Goal: Browse casually: Explore the website without a specific task or goal

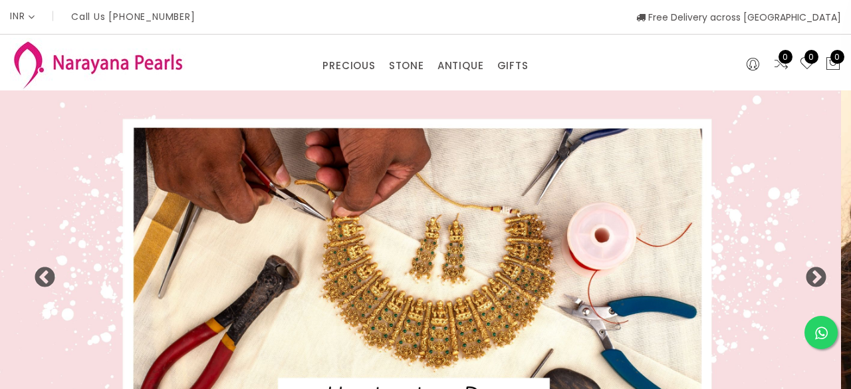
select select "INR"
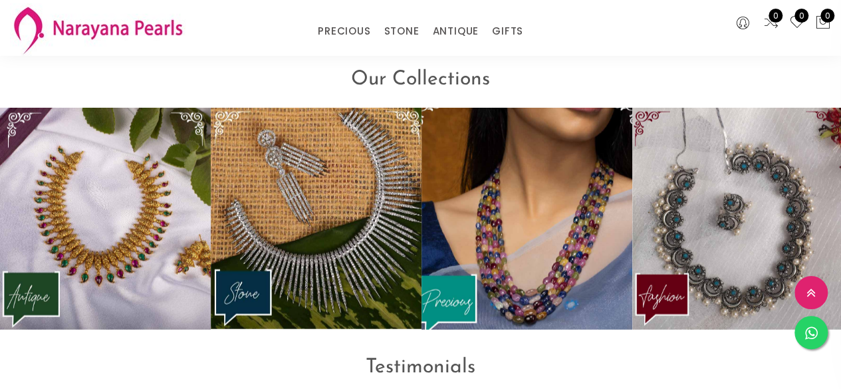
scroll to position [1539, 0]
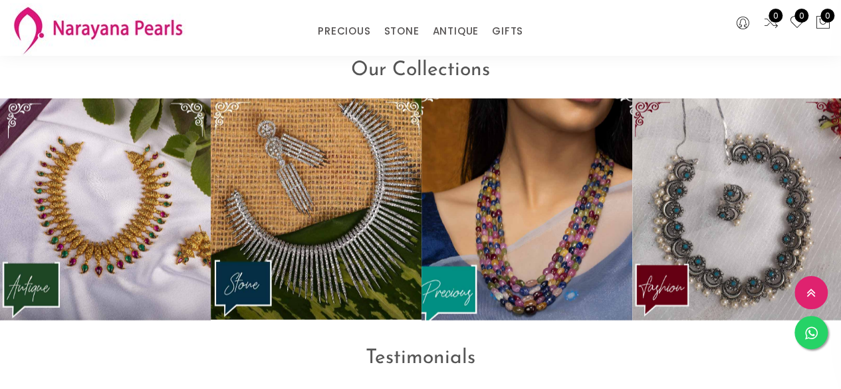
click at [488, 239] on img at bounding box center [527, 210] width 232 height 244
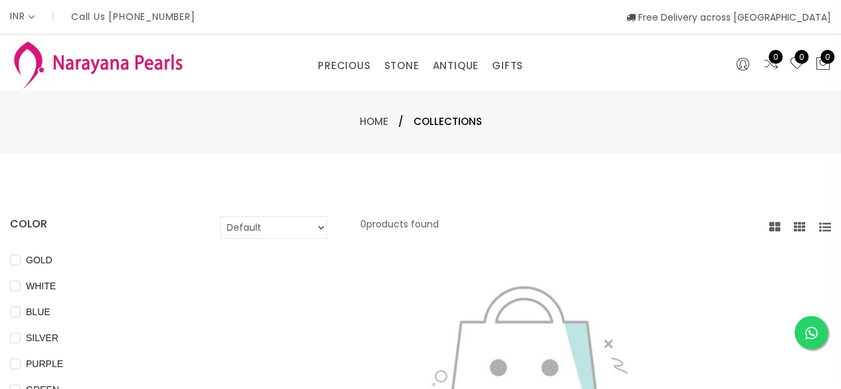
click at [43, 66] on img at bounding box center [97, 64] width 175 height 53
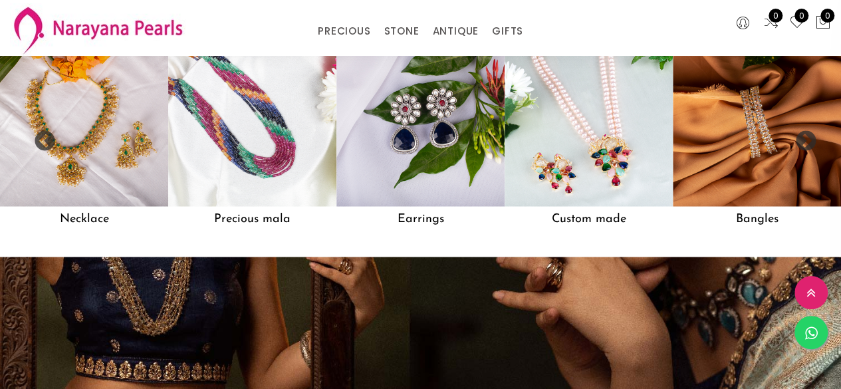
scroll to position [1037, 0]
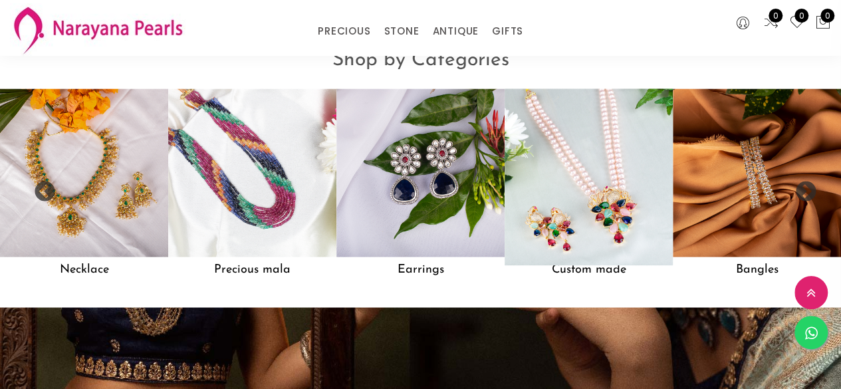
click at [608, 179] on img at bounding box center [588, 172] width 185 height 185
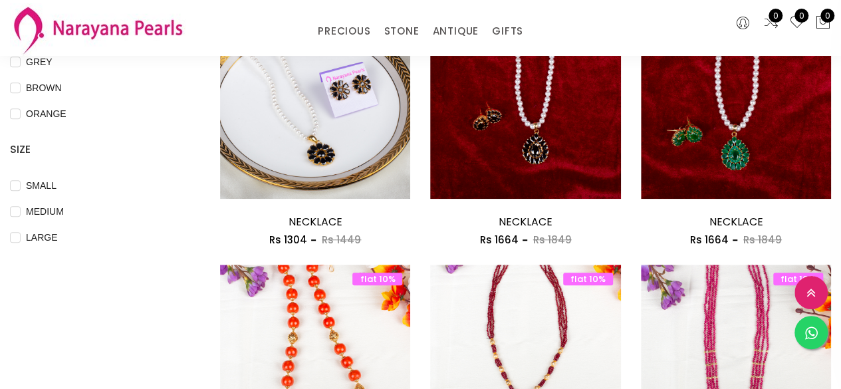
scroll to position [113, 0]
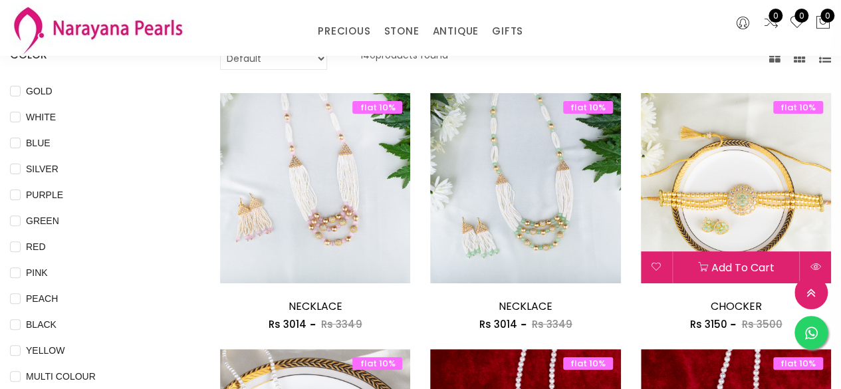
click at [674, 209] on img at bounding box center [736, 188] width 190 height 190
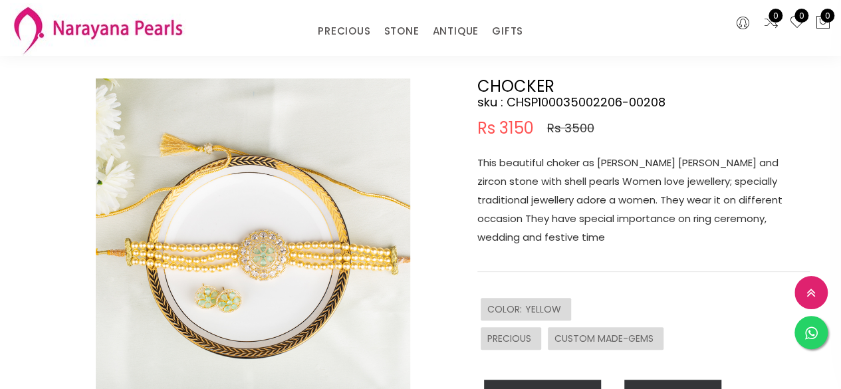
scroll to position [111, 0]
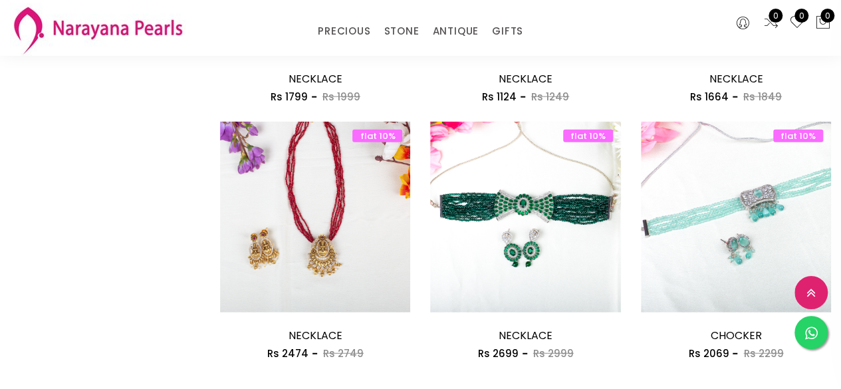
scroll to position [1662, 0]
